Goal: Find specific page/section: Find specific page/section

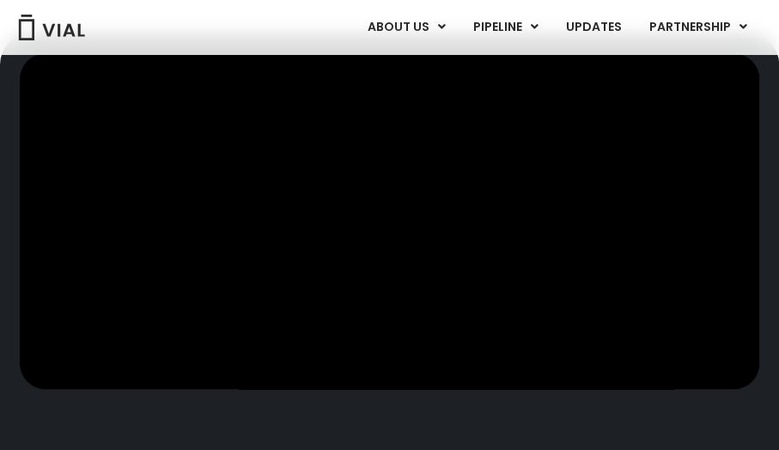
scroll to position [515, 0]
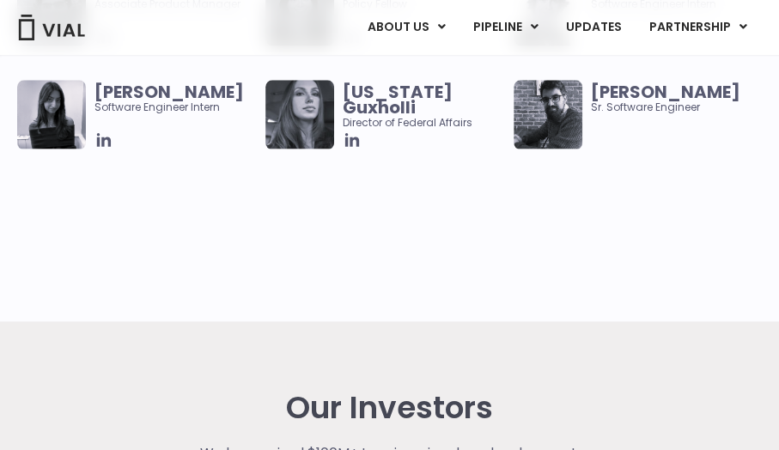
scroll to position [3005, 0]
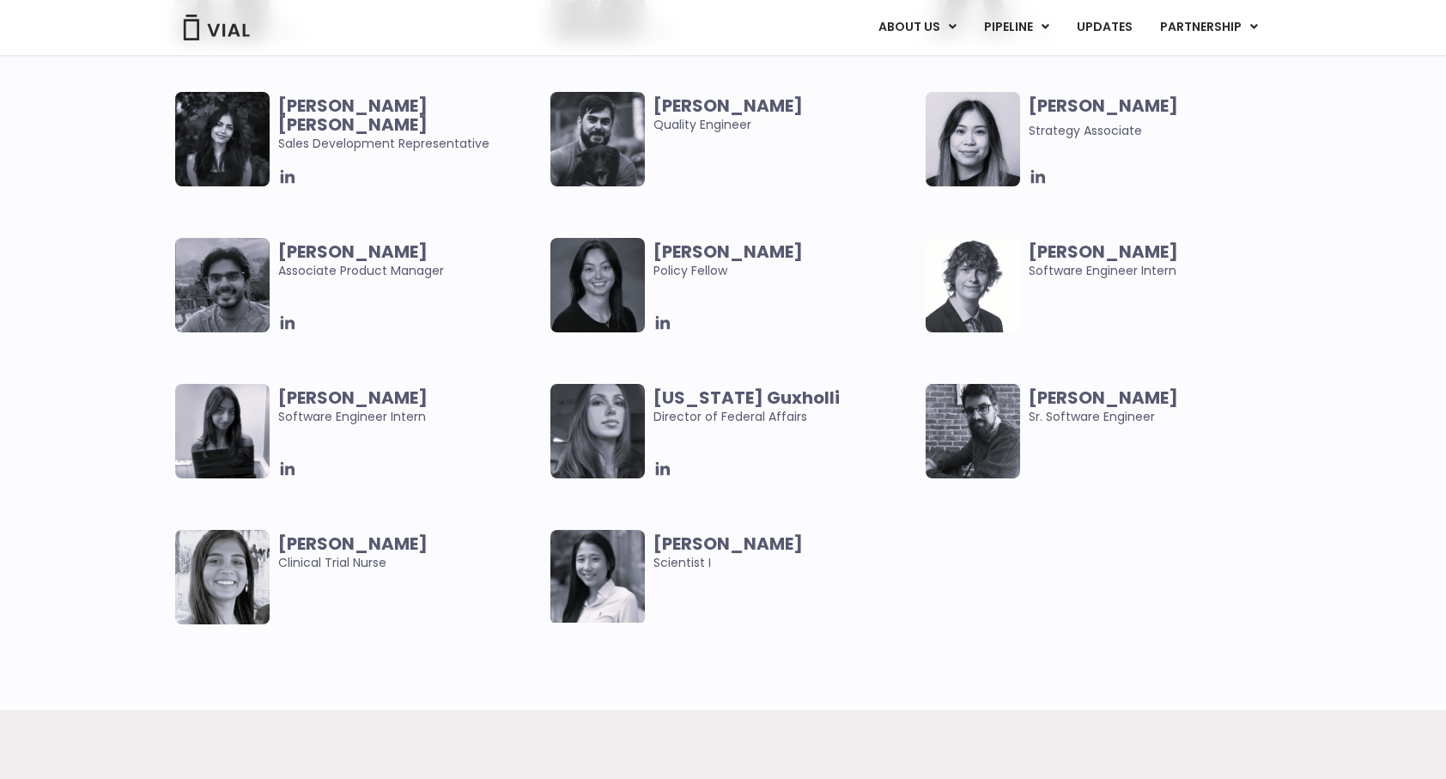
scroll to position [3606, 0]
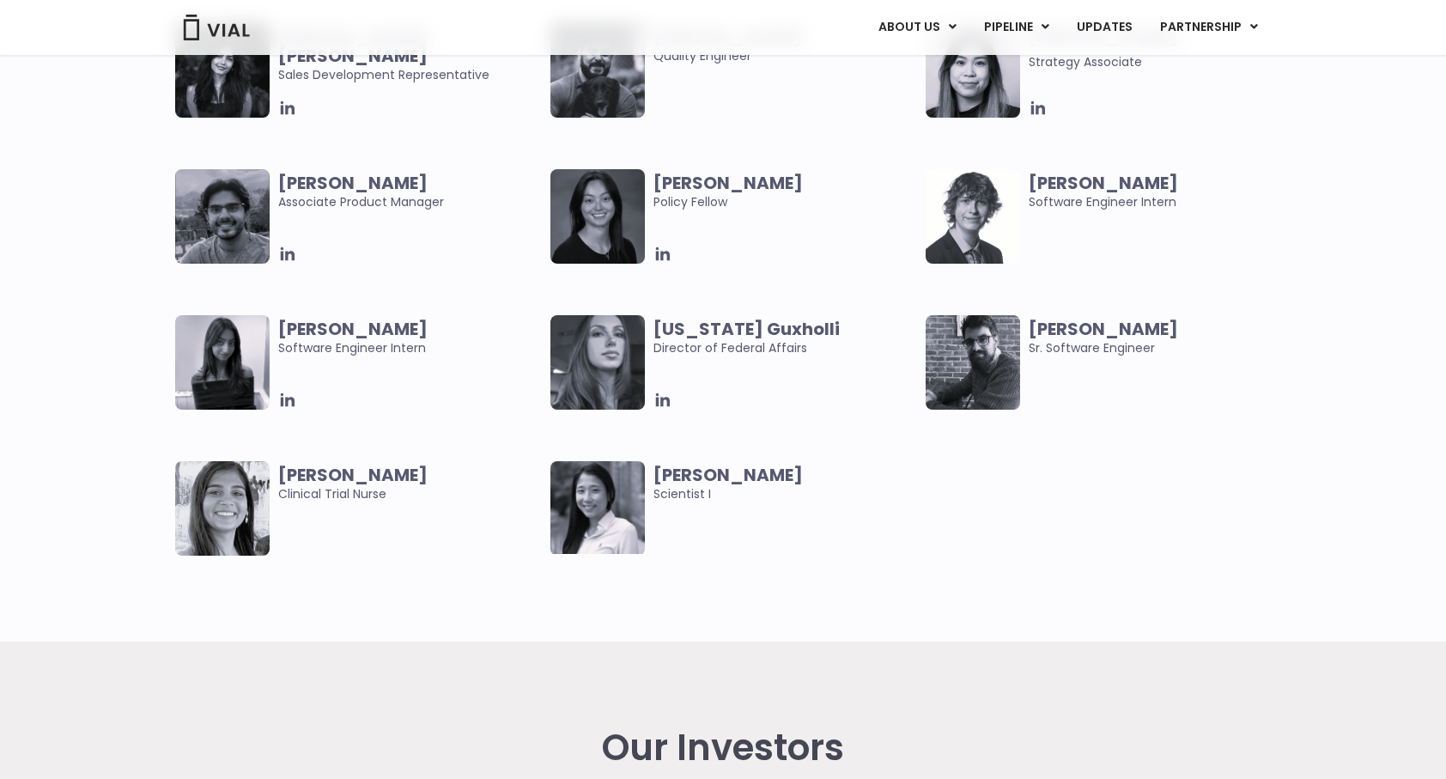
click at [727, 325] on b "[US_STATE] Guxholli" at bounding box center [746, 329] width 186 height 24
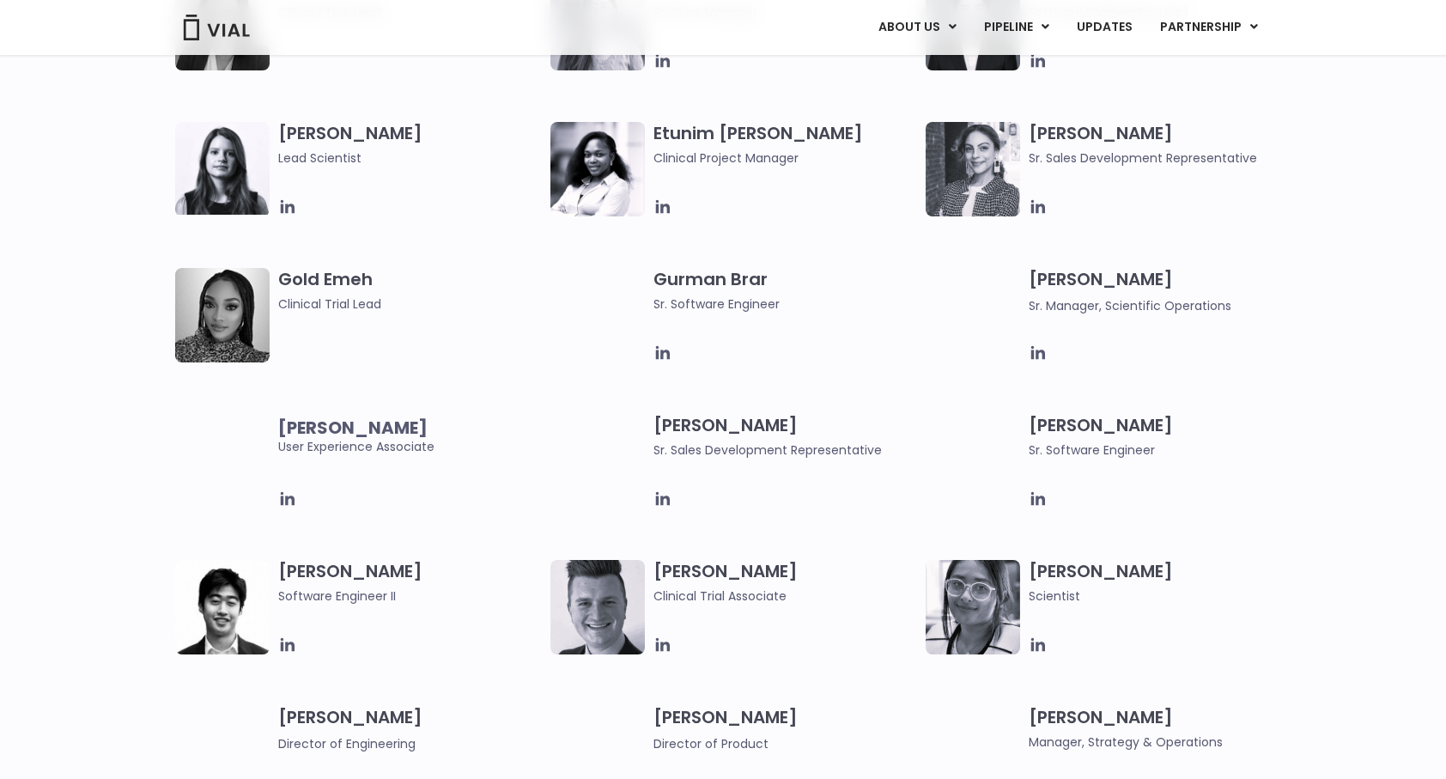
scroll to position [1546, 0]
